Goal: Complete application form

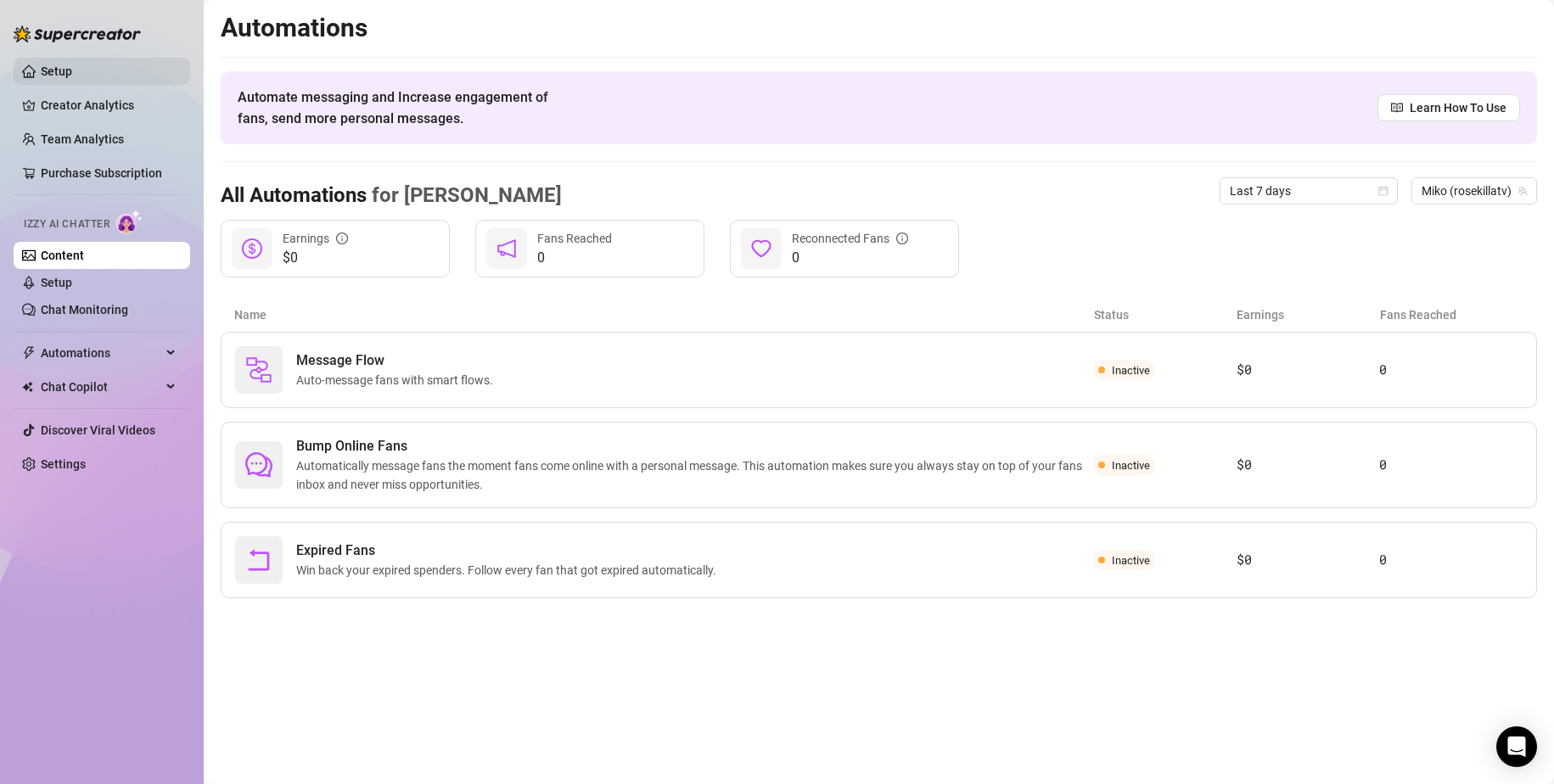
click at [70, 64] on link "Setup" at bounding box center [56, 71] width 32 height 14
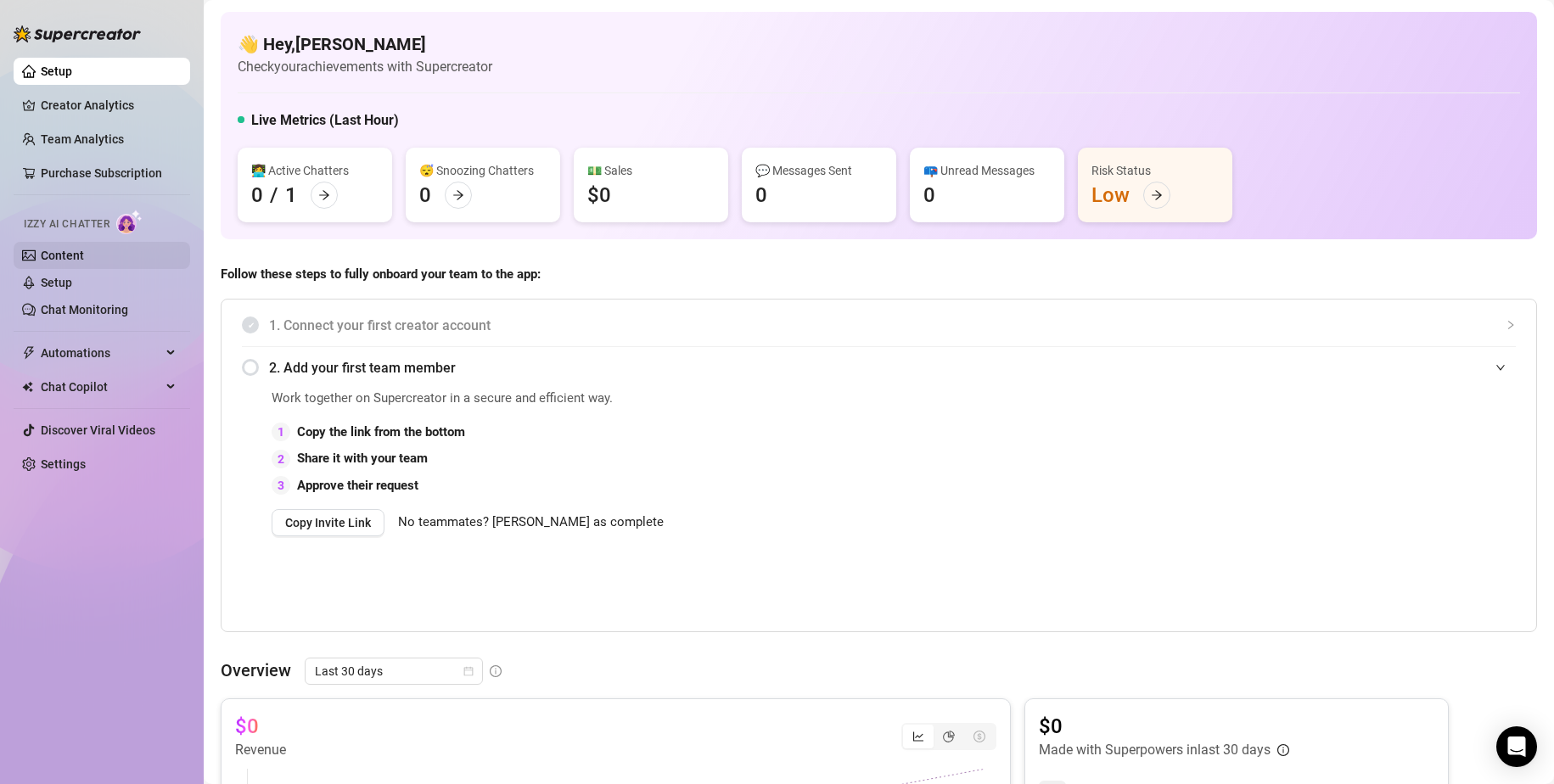
click at [84, 255] on link "Content" at bounding box center [62, 255] width 43 height 14
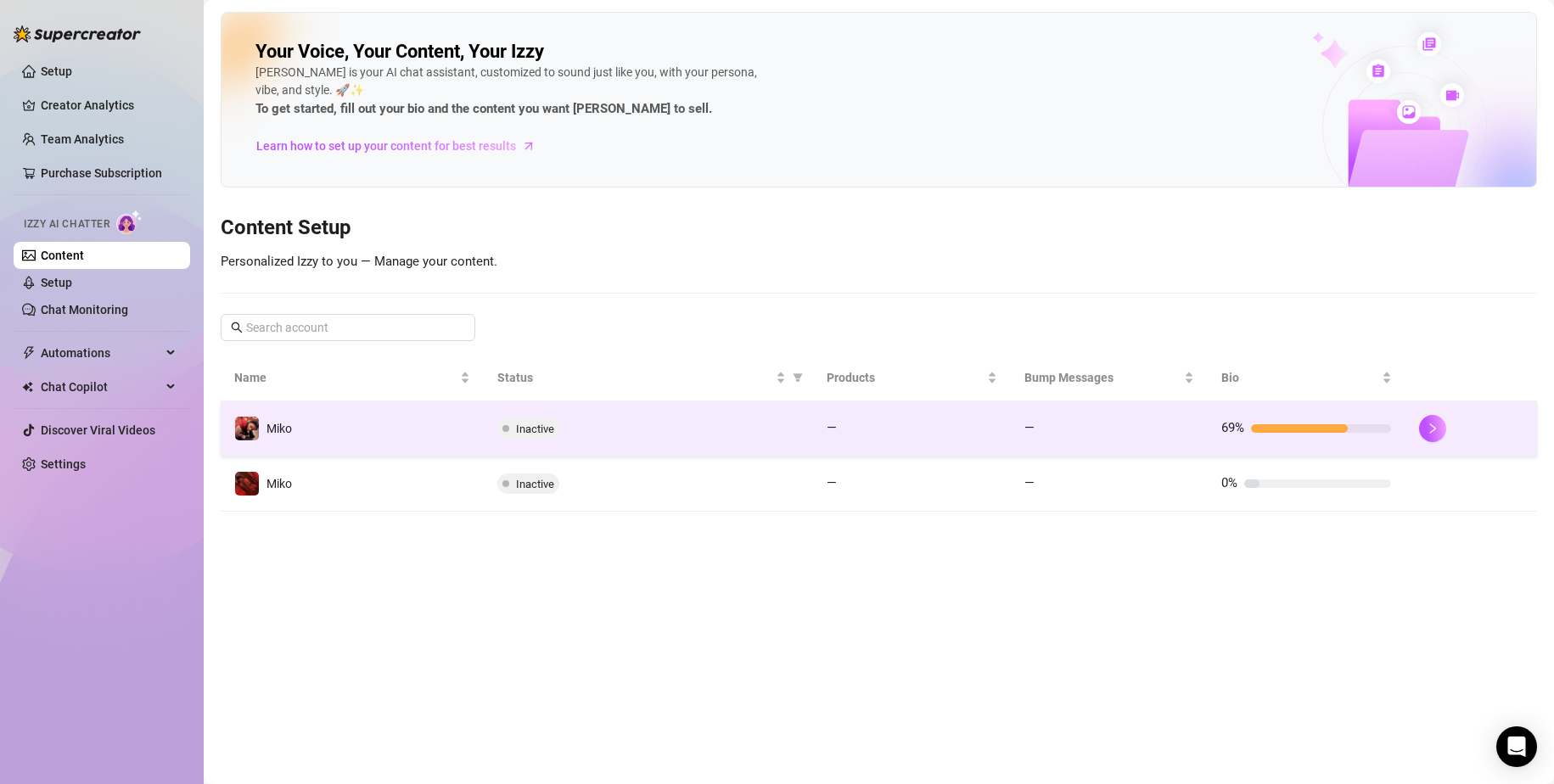
click at [1364, 427] on div at bounding box center [1320, 428] width 140 height 8
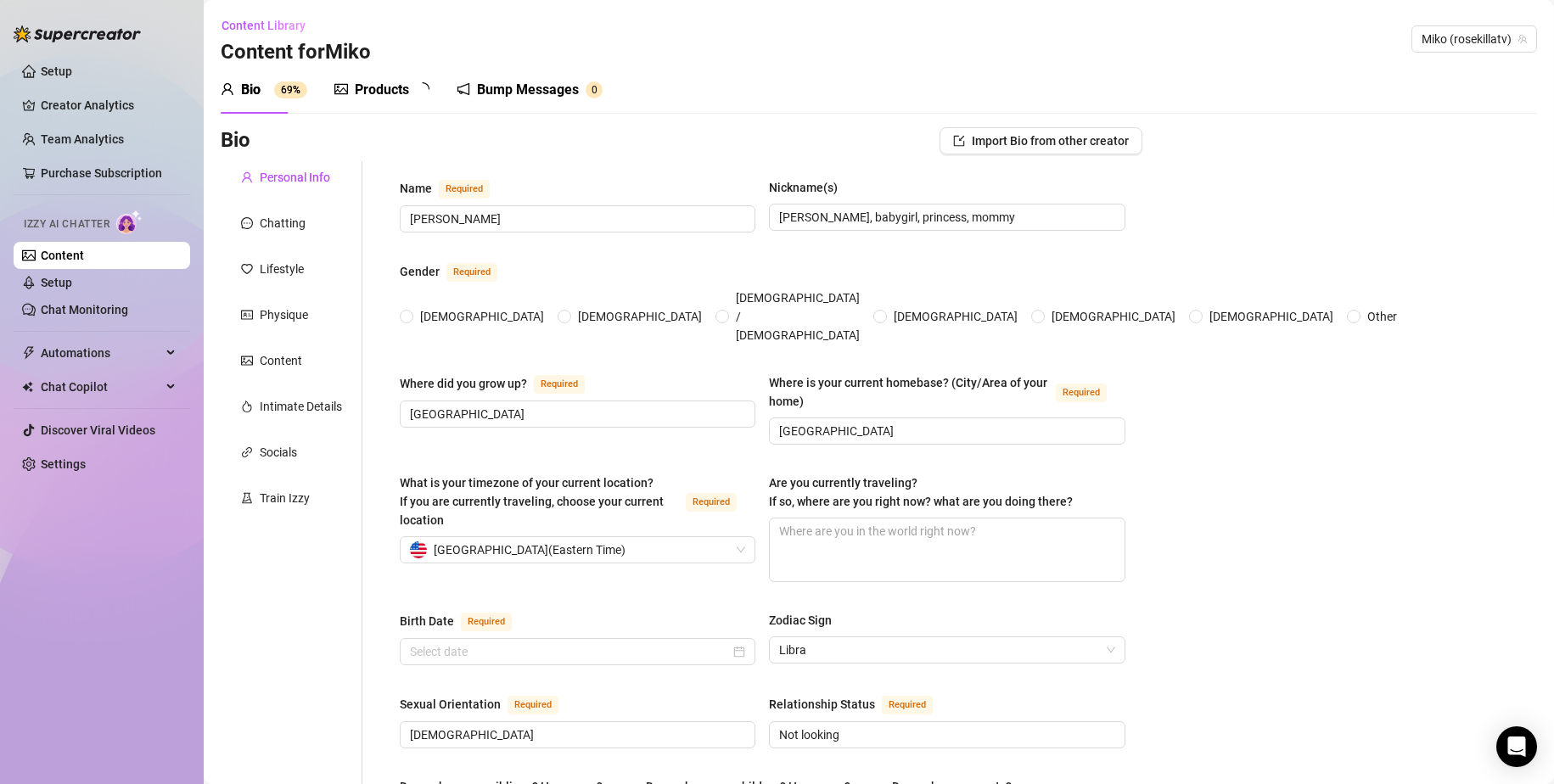
radio input "true"
type input "[DATE]"
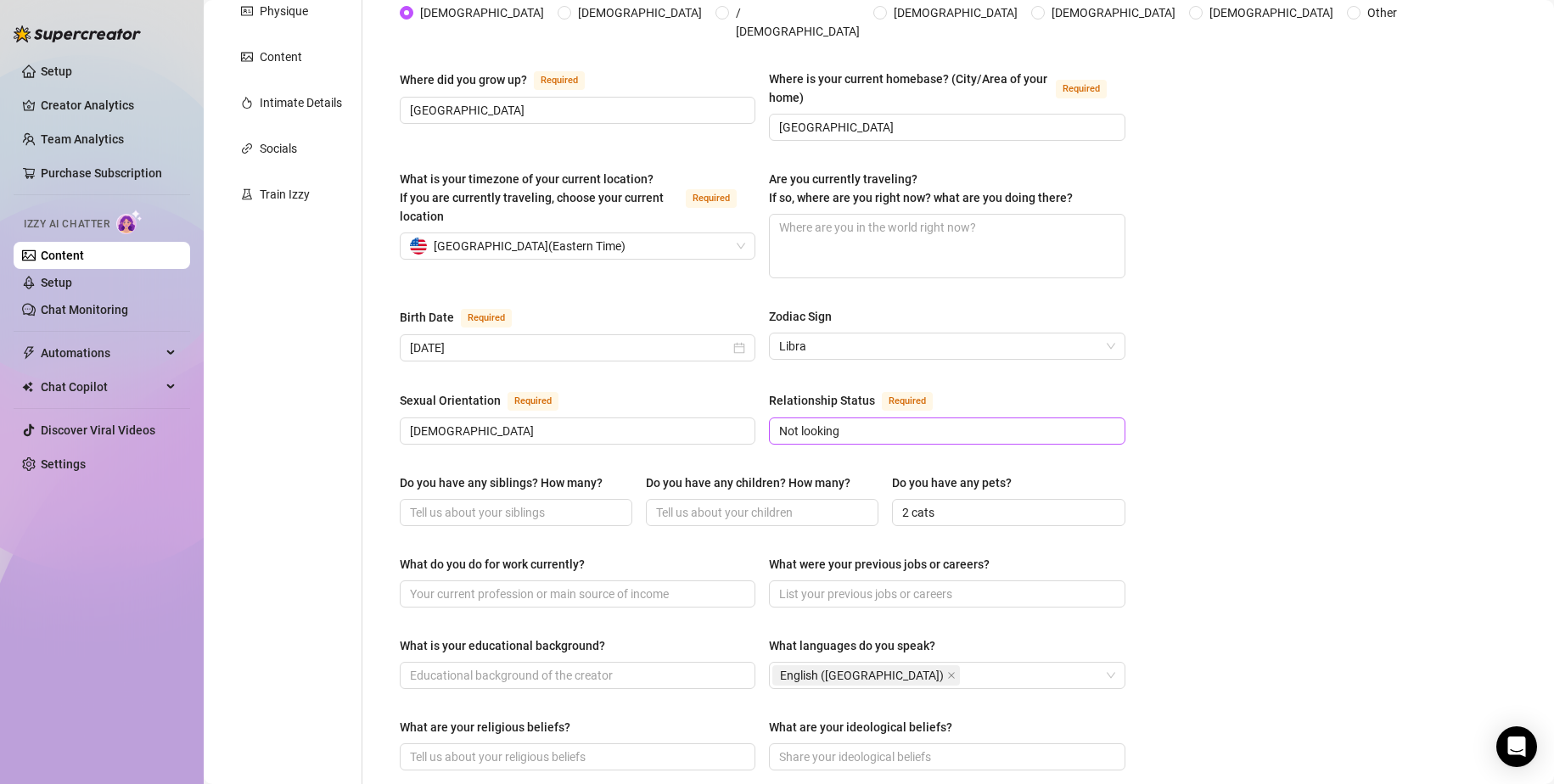
scroll to position [425, 0]
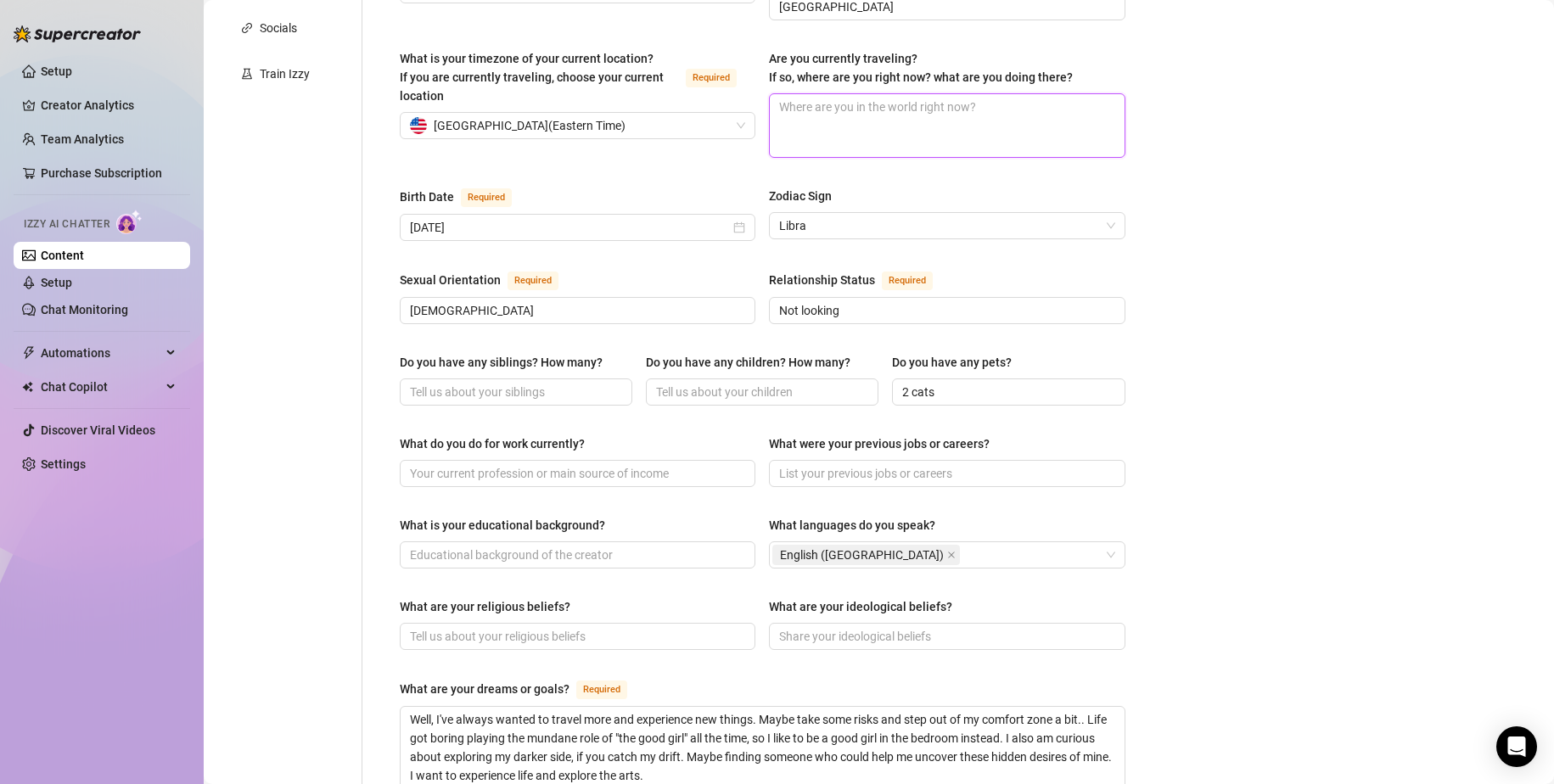
click at [935, 127] on span at bounding box center [946, 125] width 356 height 64
type textarea "N"
type textarea "No"
type textarea "Not"
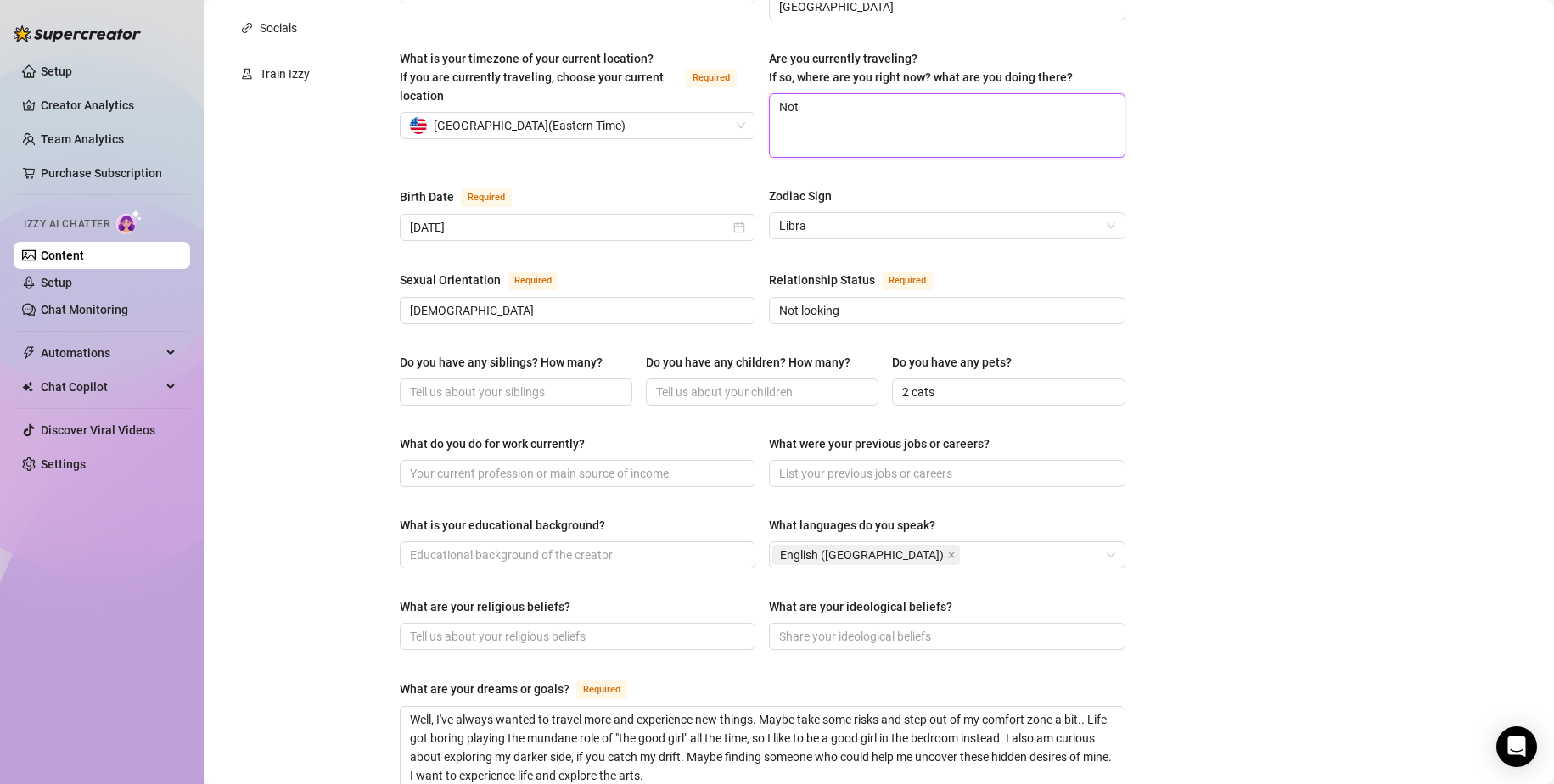
type textarea "Not t"
type textarea "Not"
type textarea "No"
type textarea "N"
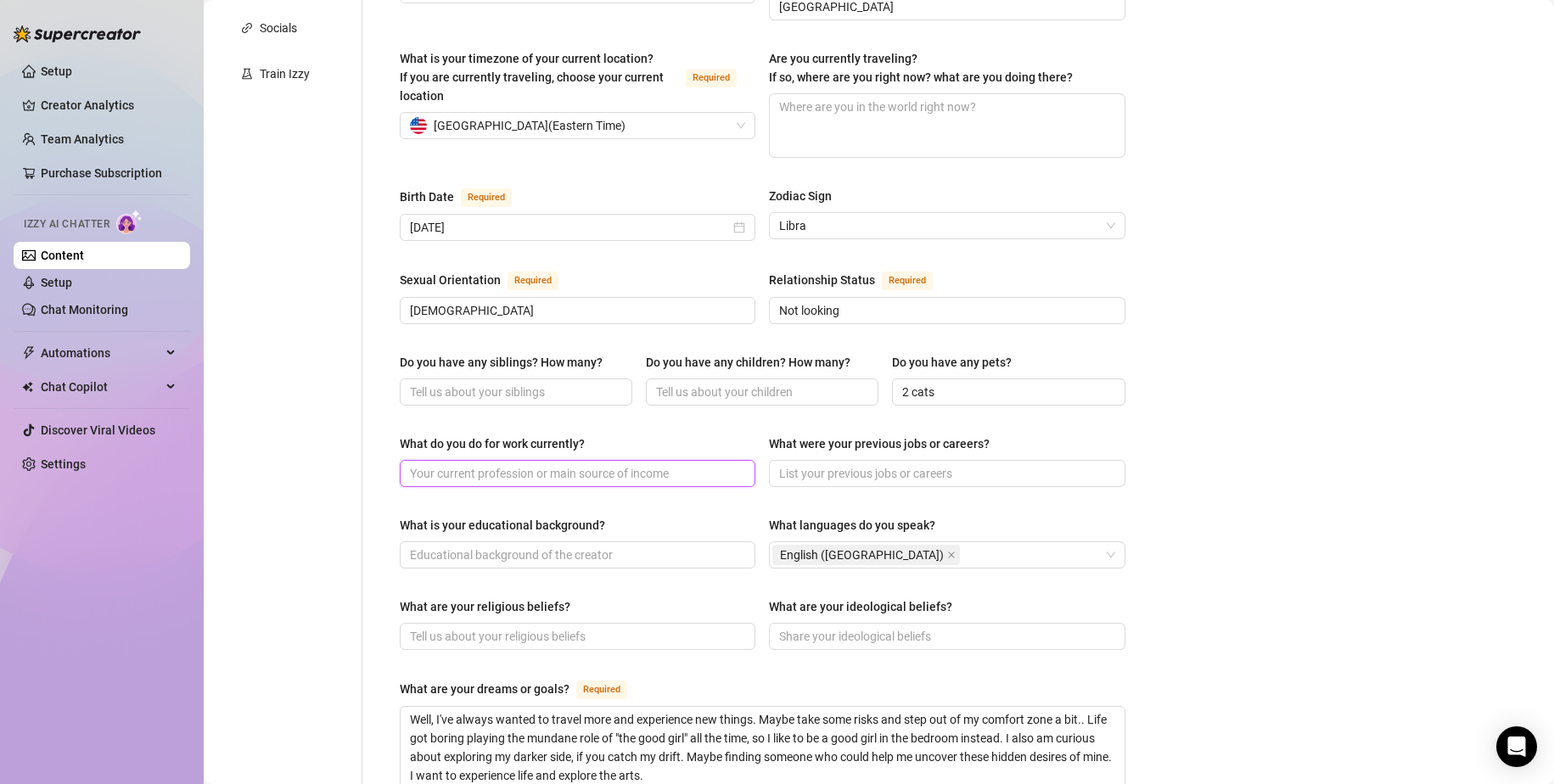
click at [636, 464] on input "What do you do for work currently?" at bounding box center [576, 473] width 331 height 19
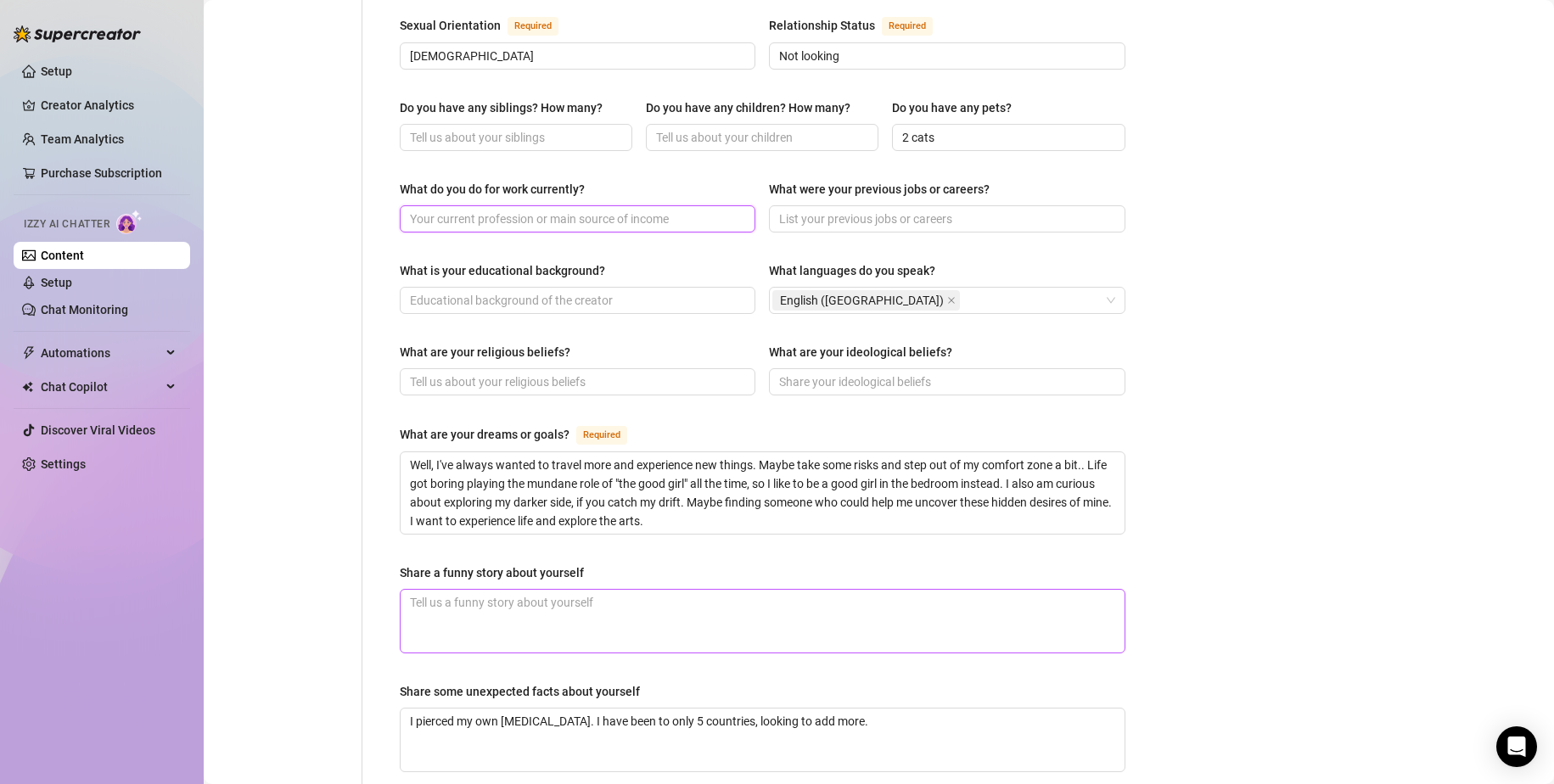
scroll to position [848, 0]
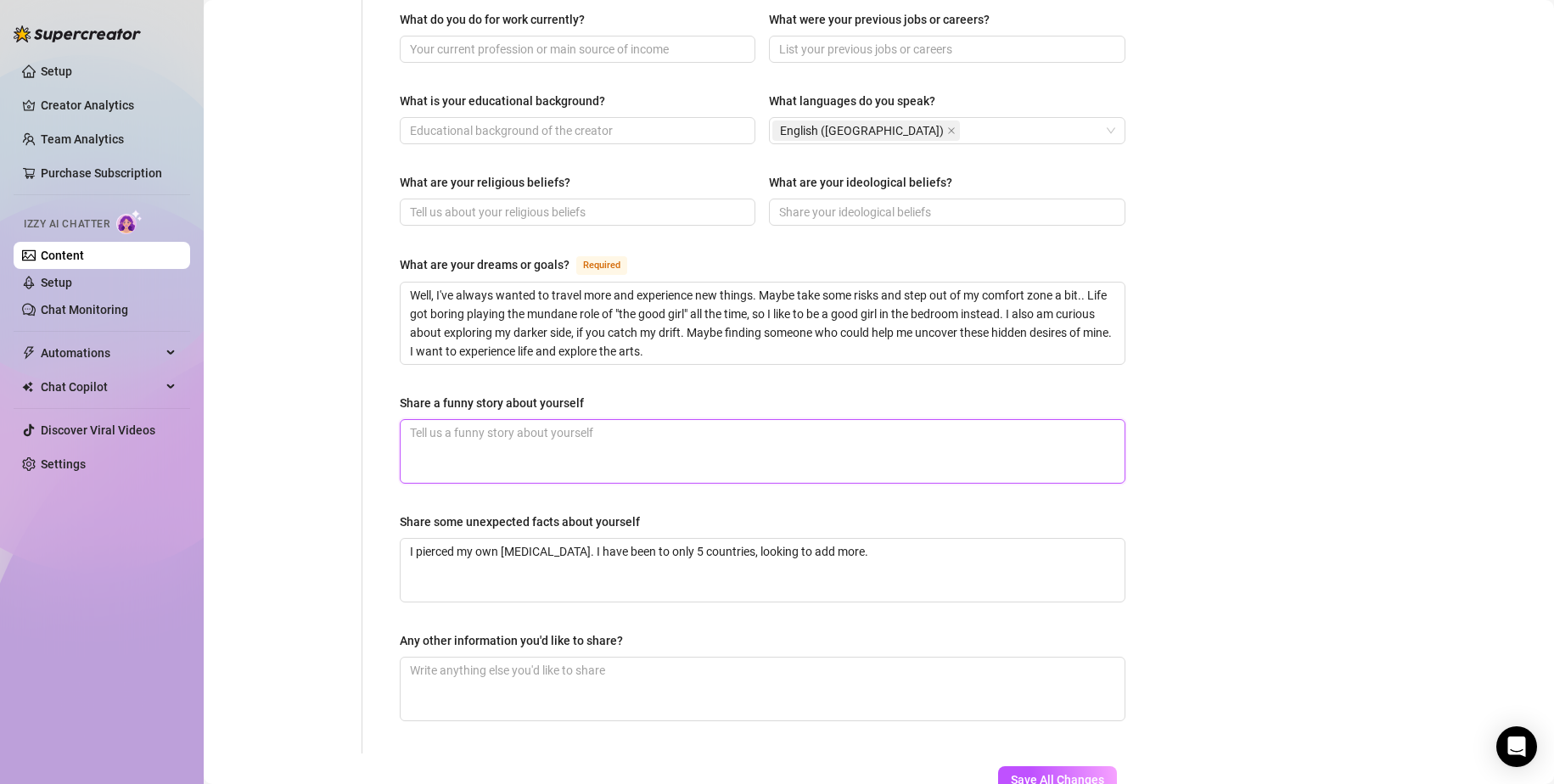
click at [583, 420] on textarea "Share a funny story about yourself" at bounding box center [762, 451] width 724 height 62
